Goal: Transaction & Acquisition: Download file/media

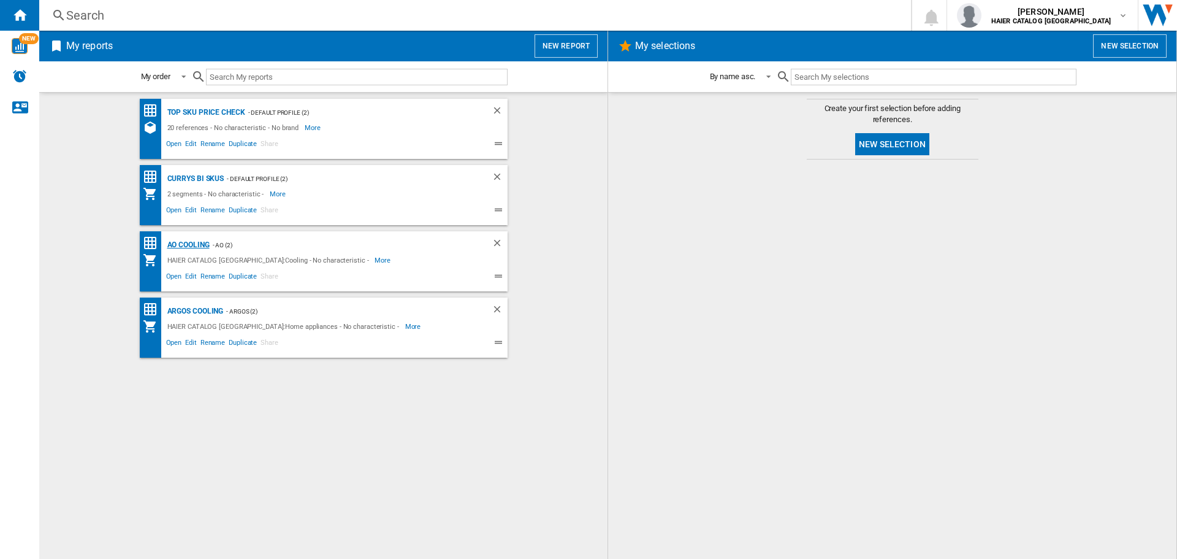
click at [201, 242] on div "AO Cooling" at bounding box center [186, 244] width 45 height 15
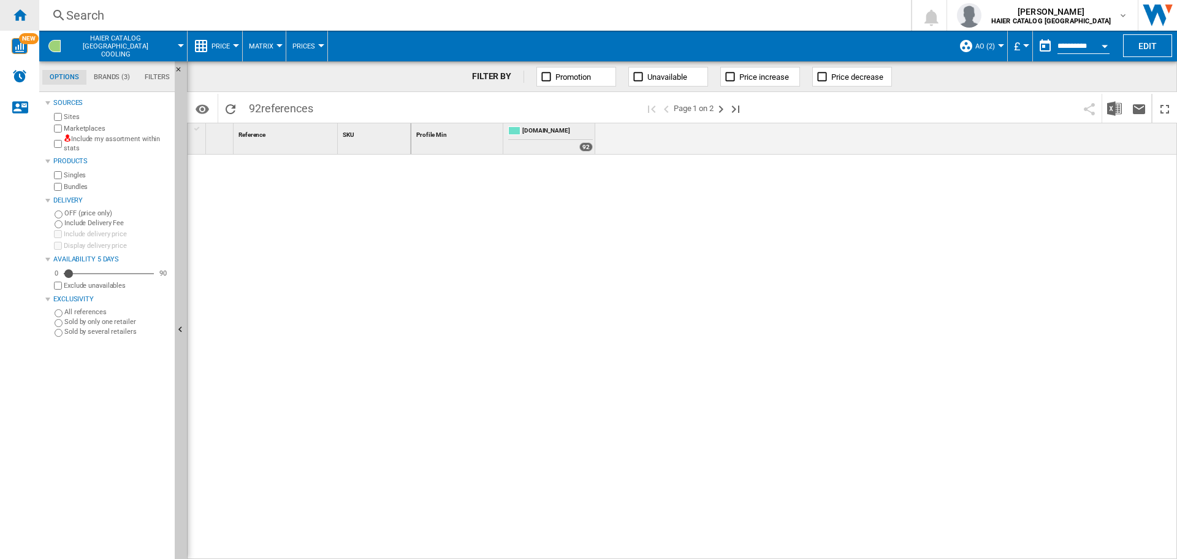
click at [16, 9] on ng-md-icon "Home" at bounding box center [19, 14] width 15 height 15
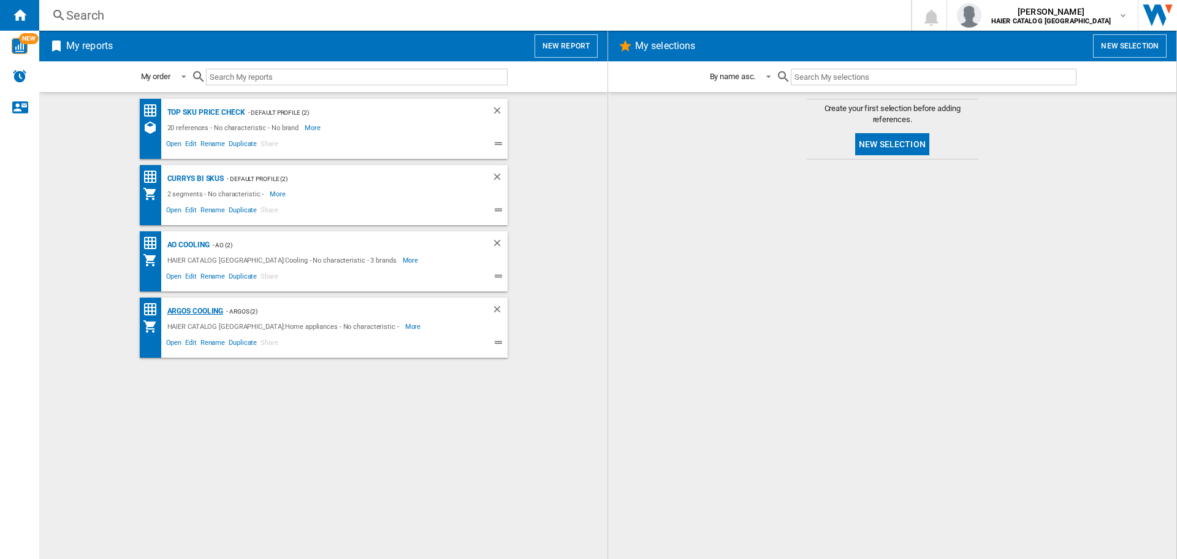
click at [208, 308] on div "Argos Cooling" at bounding box center [193, 310] width 59 height 15
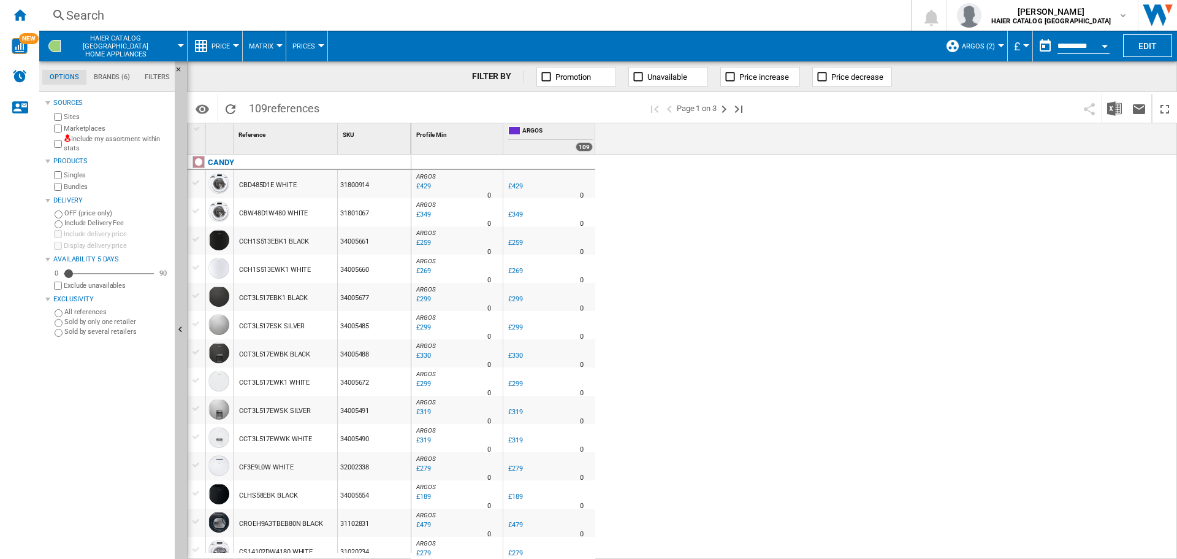
click at [210, 48] on div "Price" at bounding box center [215, 46] width 42 height 31
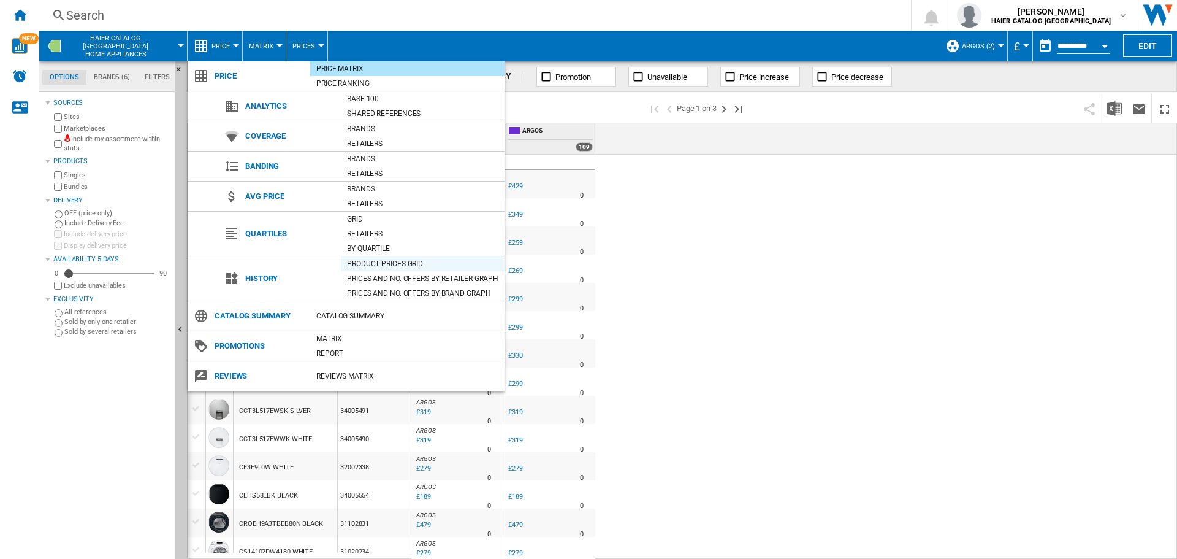
click at [375, 262] on div "Product prices grid" at bounding box center [423, 264] width 164 height 12
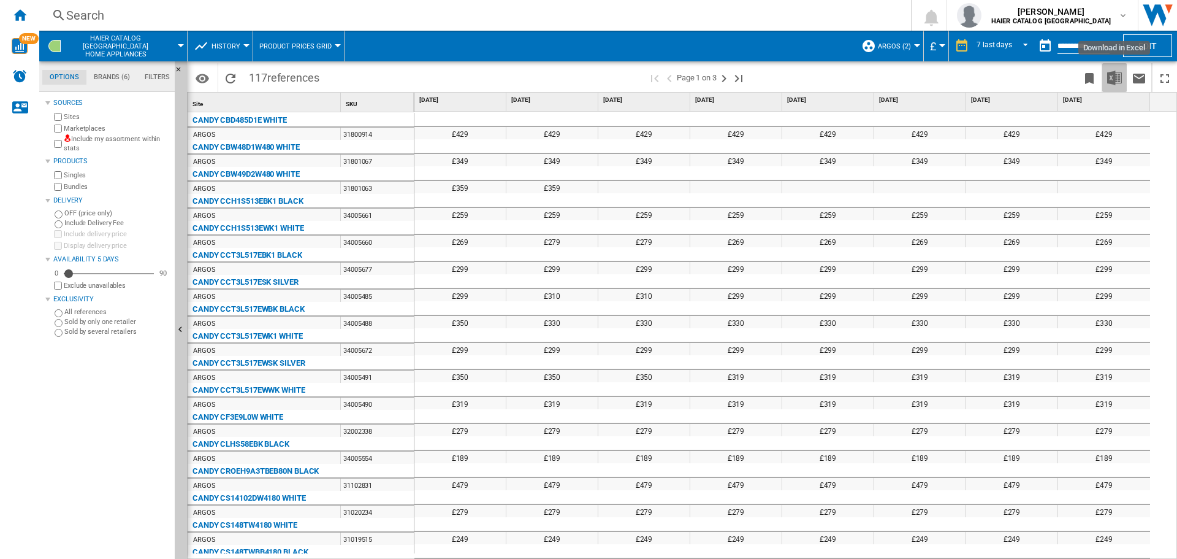
click at [1118, 69] on button "Download in Excel" at bounding box center [1114, 77] width 25 height 29
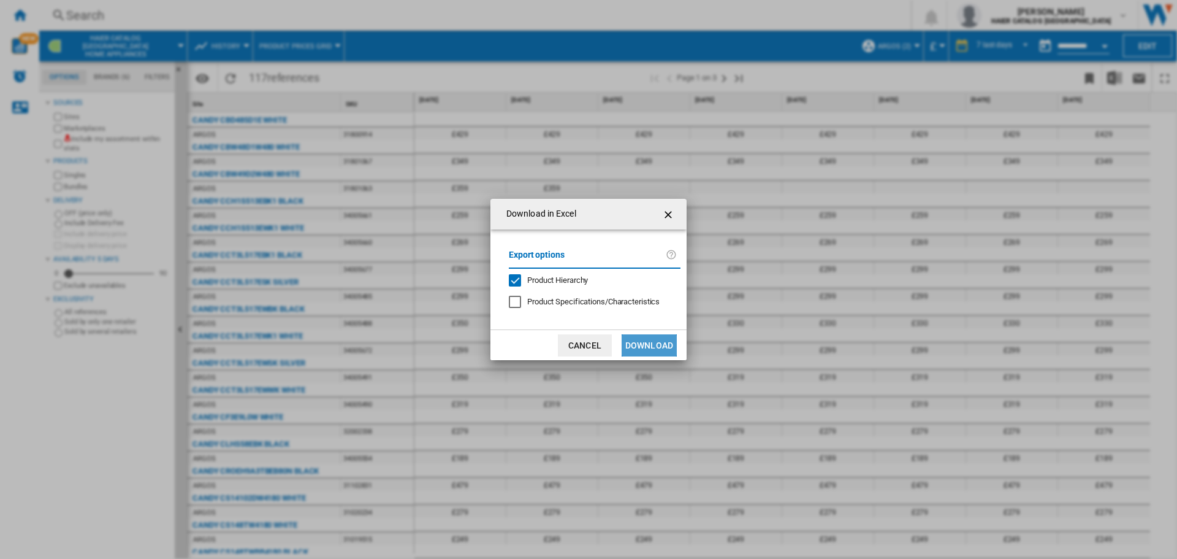
click at [639, 341] on button "Download" at bounding box center [649, 345] width 55 height 22
